Goal: Check status: Check status

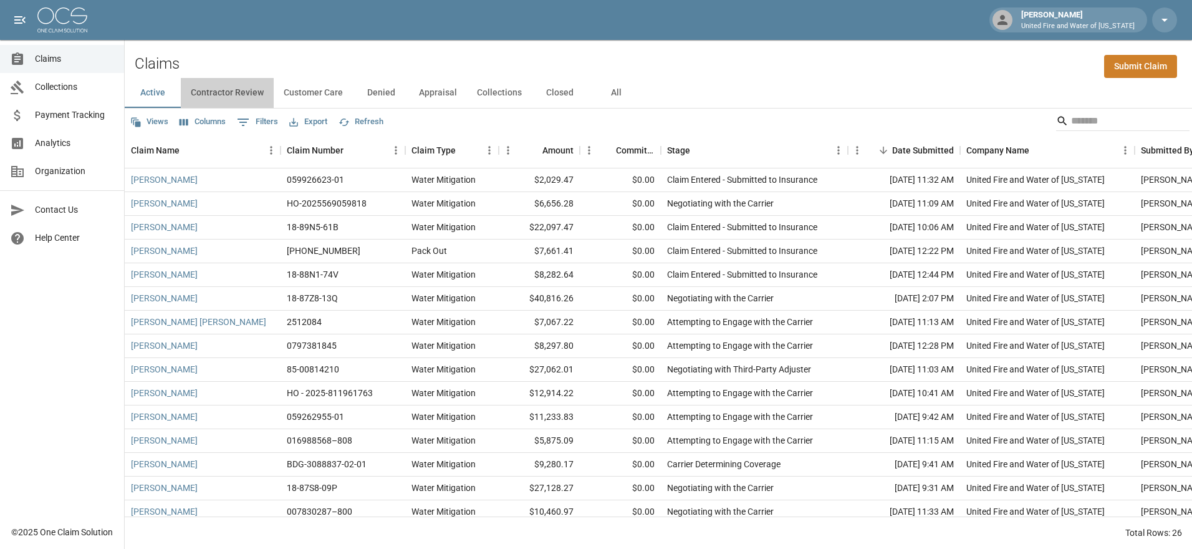
click at [242, 92] on button "Contractor Review" at bounding box center [227, 93] width 93 height 30
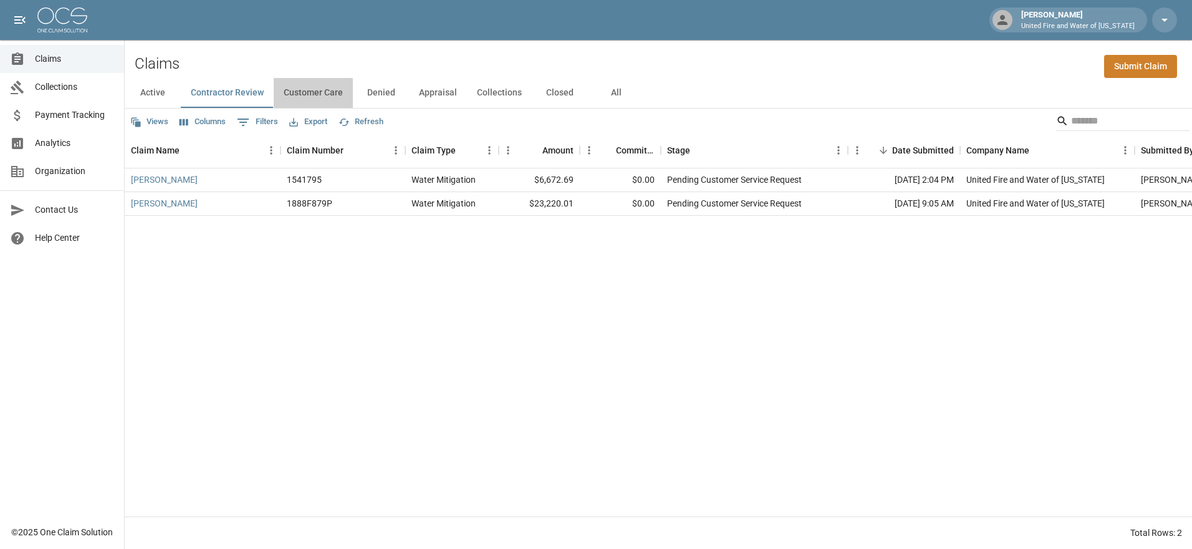
click at [306, 89] on button "Customer Care" at bounding box center [313, 93] width 79 height 30
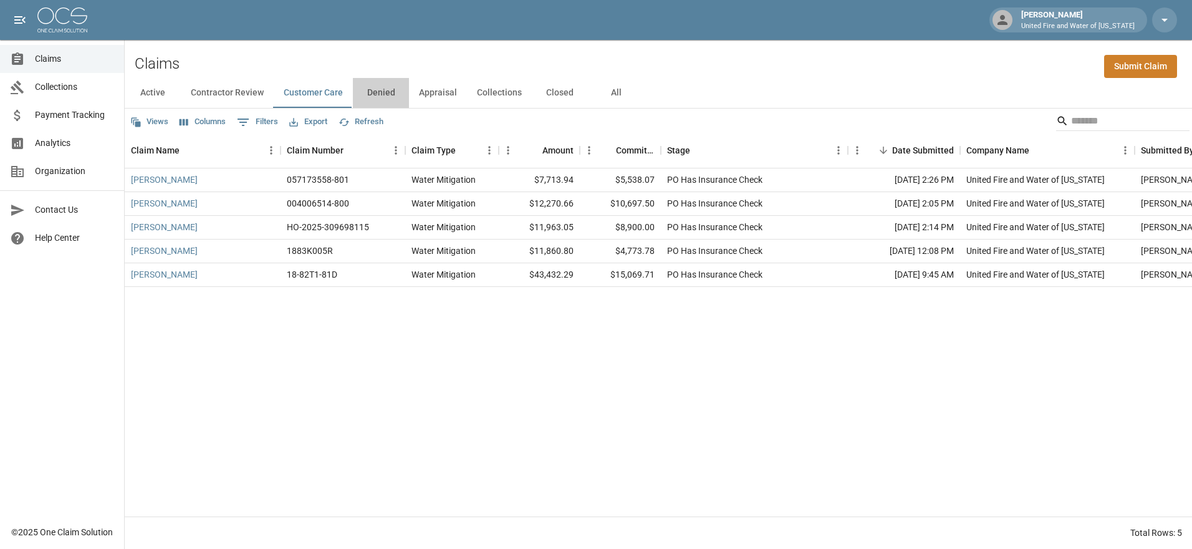
click at [372, 94] on button "Denied" at bounding box center [381, 93] width 56 height 30
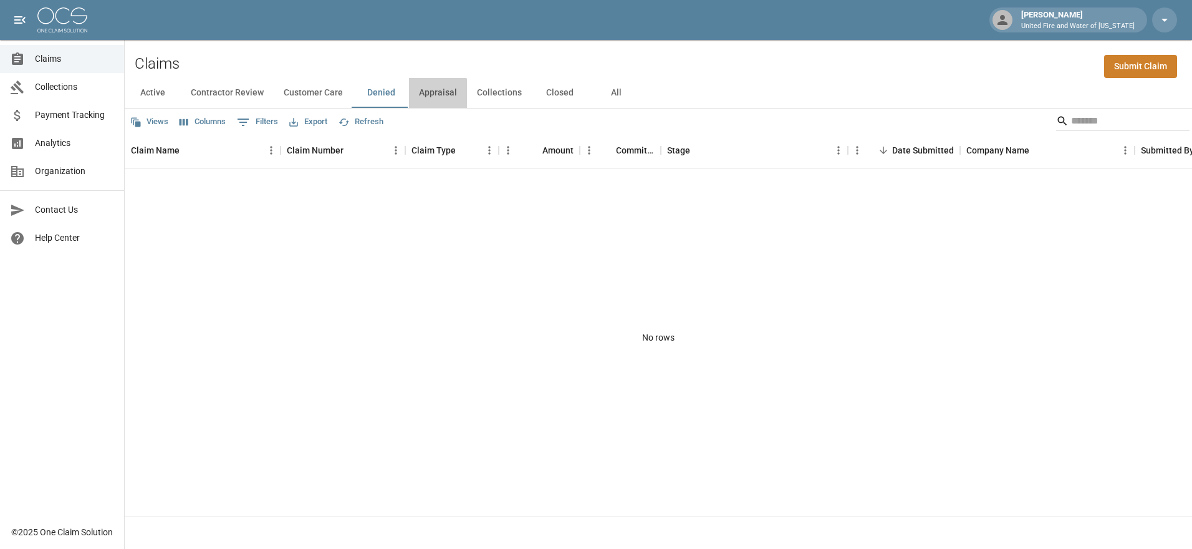
click at [425, 94] on button "Appraisal" at bounding box center [438, 93] width 58 height 30
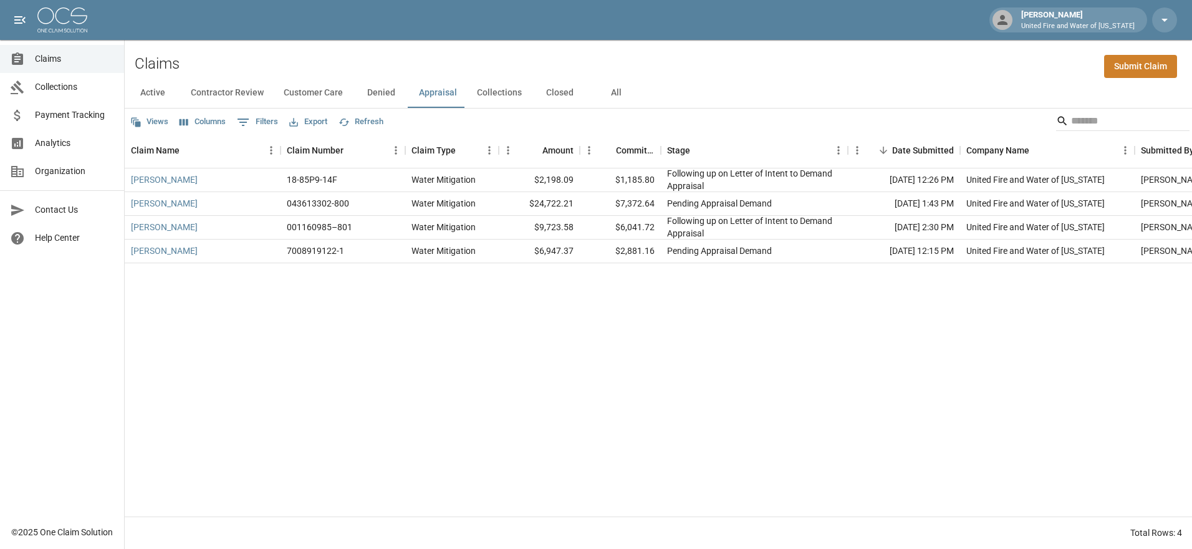
click at [499, 87] on button "Collections" at bounding box center [499, 93] width 65 height 30
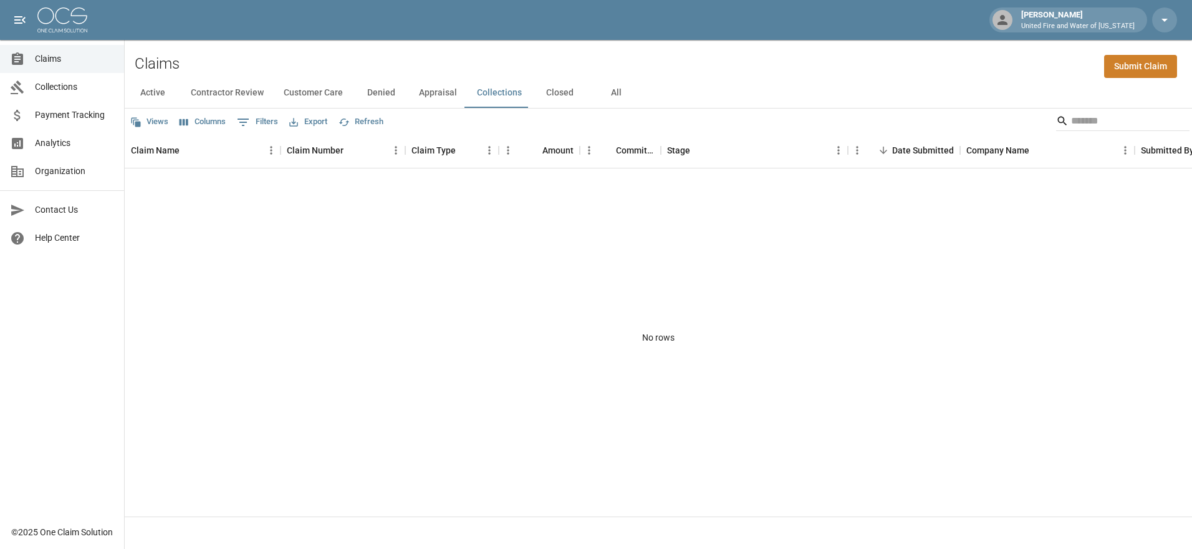
click at [550, 91] on button "Closed" at bounding box center [560, 93] width 56 height 30
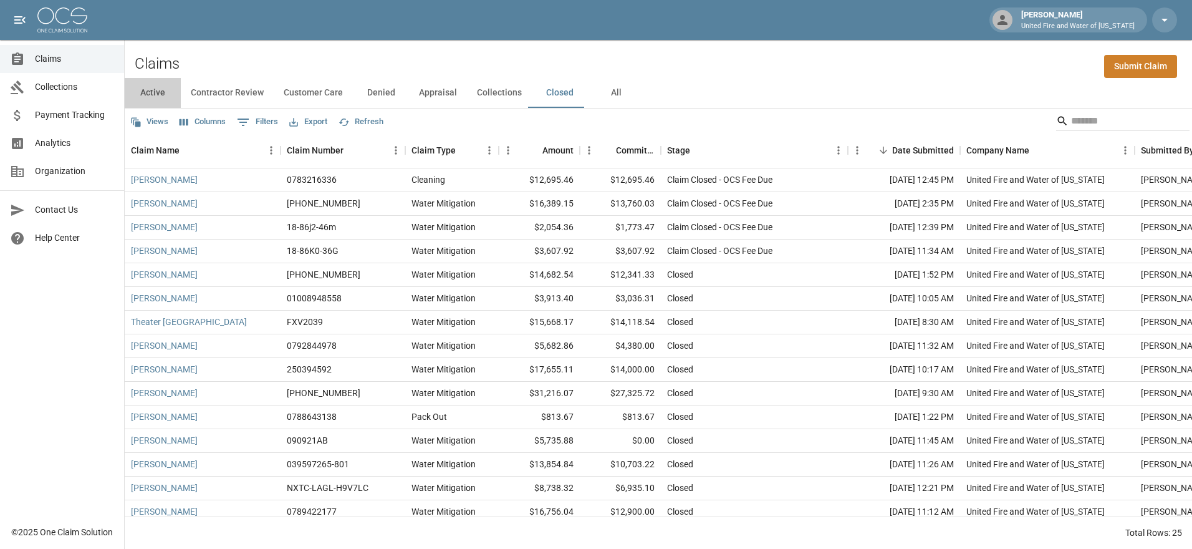
click at [156, 91] on button "Active" at bounding box center [153, 93] width 56 height 30
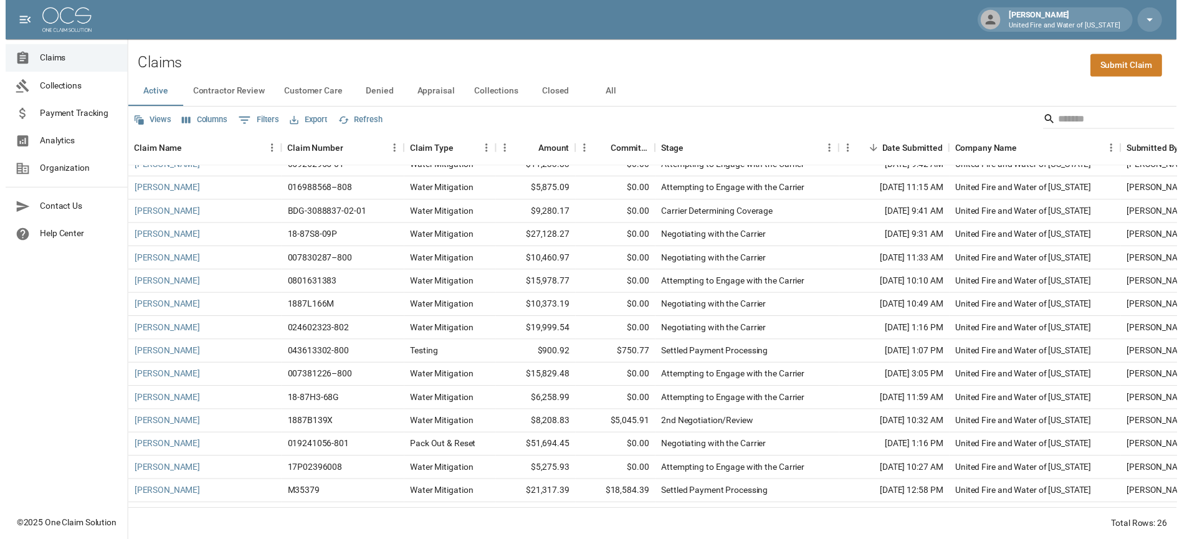
scroll to position [277, 0]
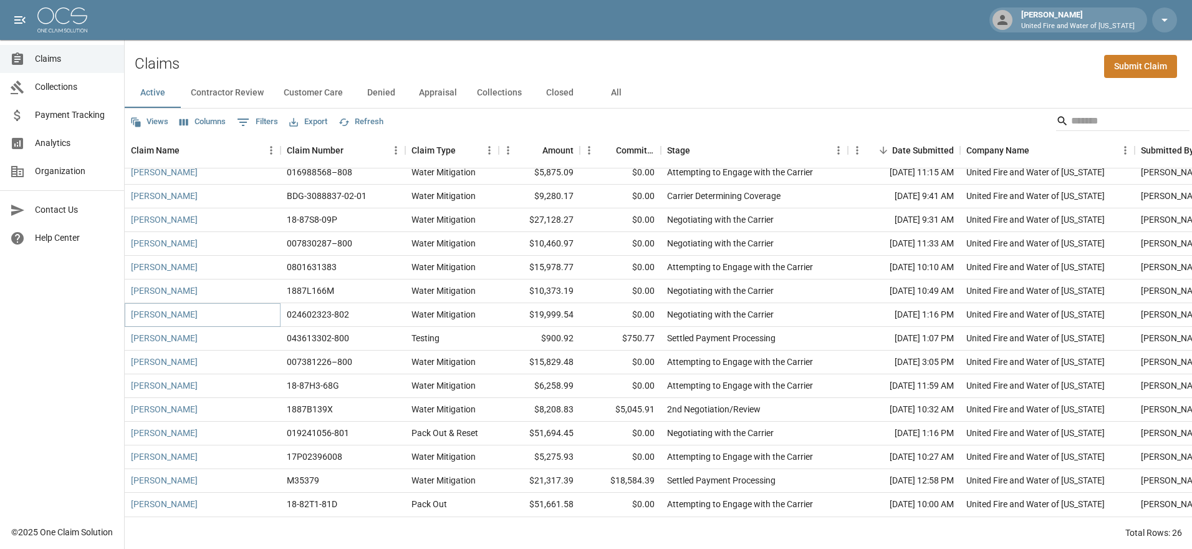
click at [157, 308] on link "[PERSON_NAME]" at bounding box center [164, 314] width 67 height 12
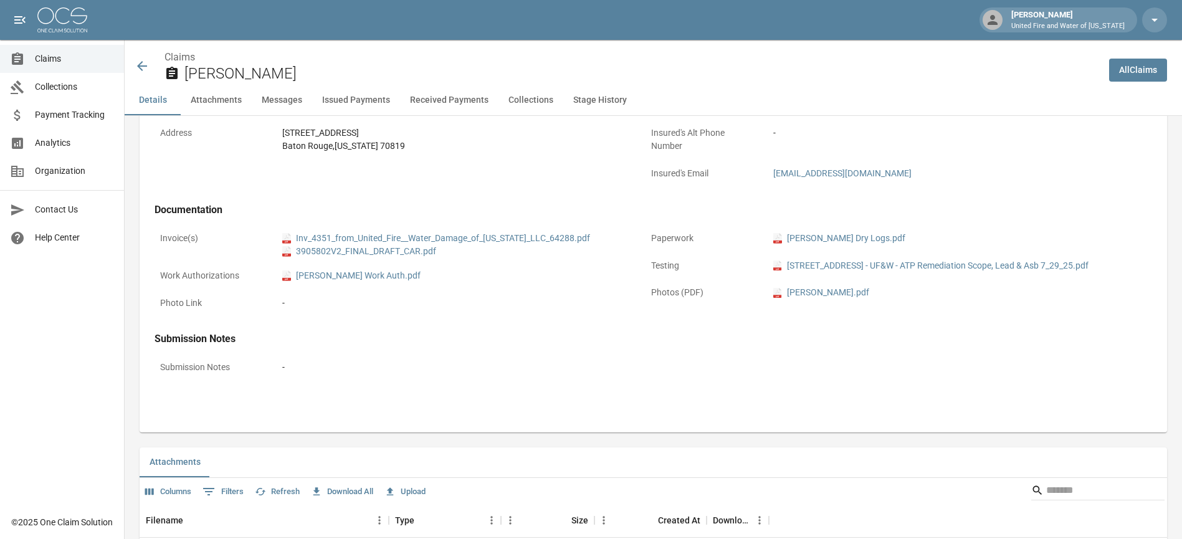
scroll to position [332, 0]
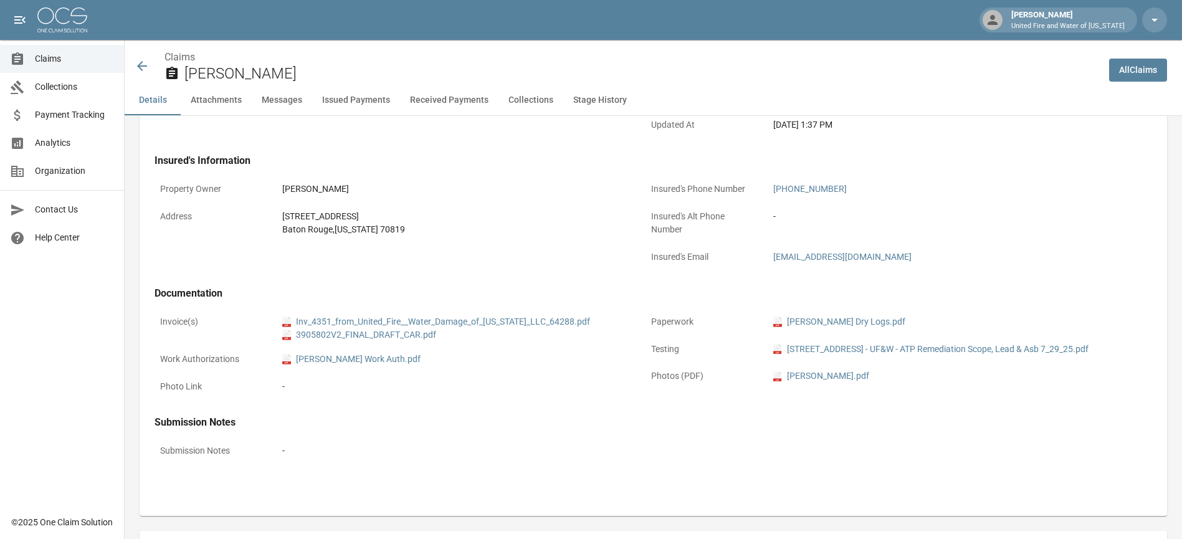
click at [146, 62] on icon at bounding box center [142, 66] width 15 height 15
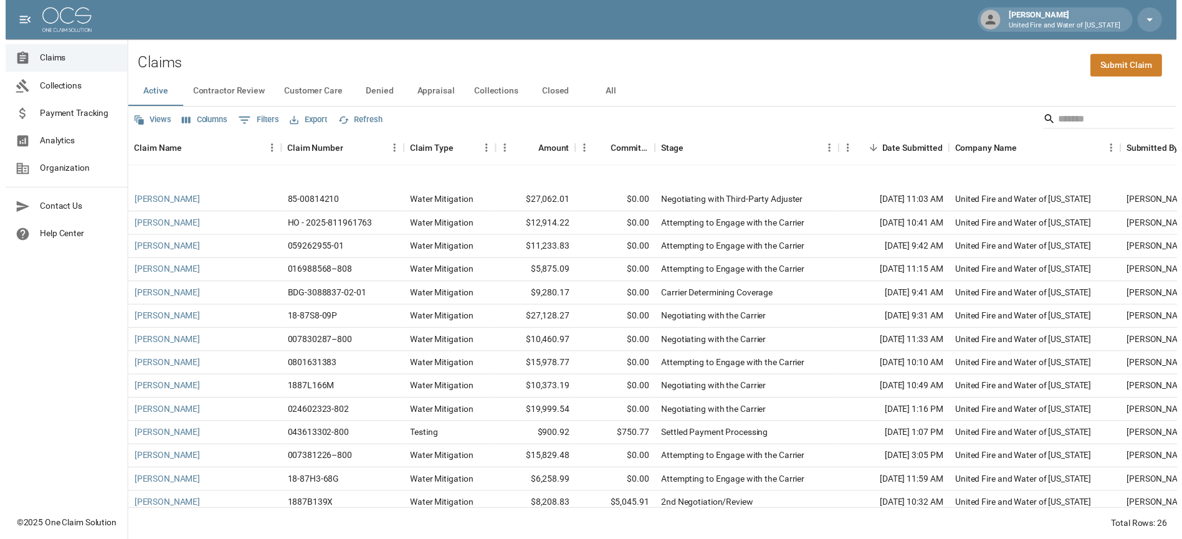
scroll to position [277, 0]
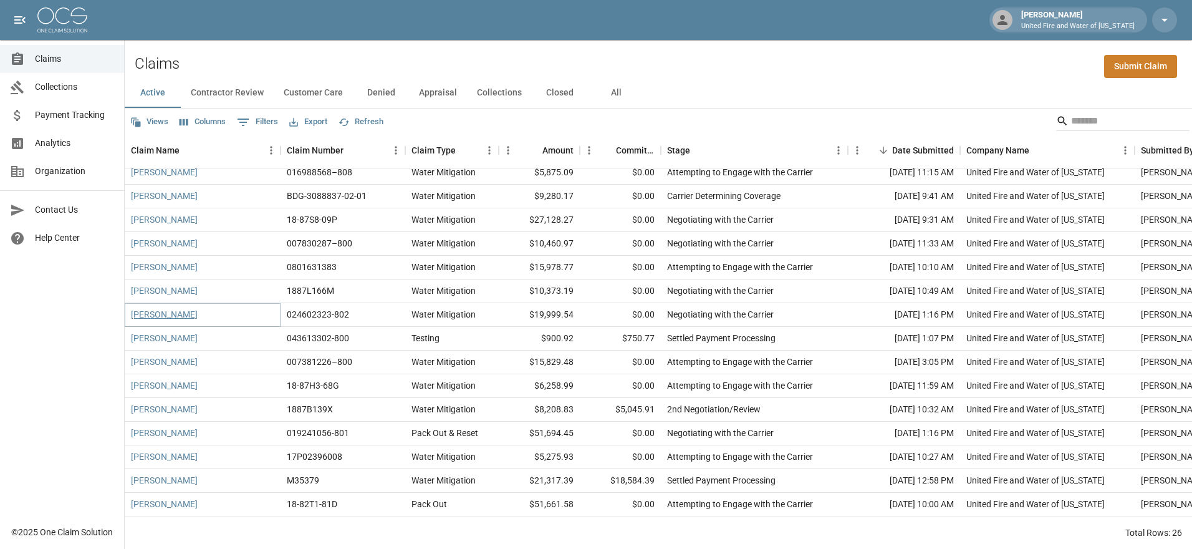
click at [177, 310] on link "[PERSON_NAME]" at bounding box center [164, 314] width 67 height 12
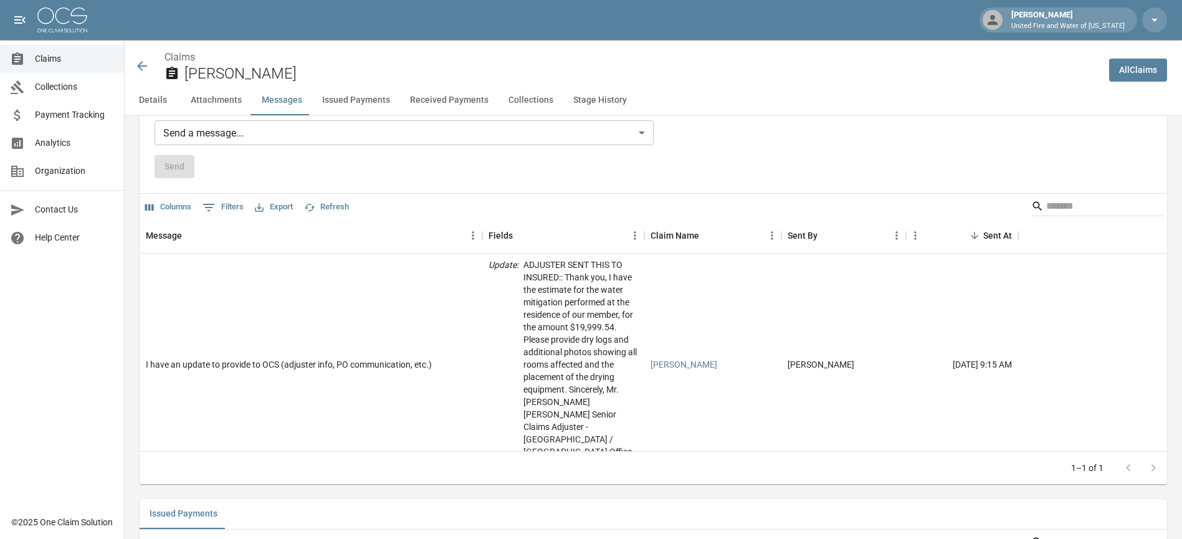
scroll to position [1247, 0]
